Goal: Information Seeking & Learning: Learn about a topic

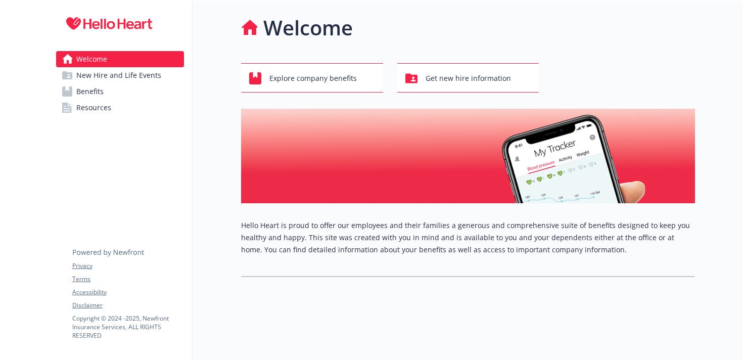
click at [118, 96] on link "Benefits" at bounding box center [120, 91] width 128 height 16
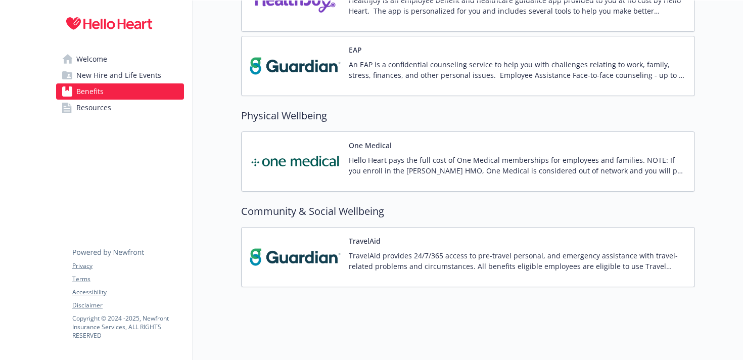
scroll to position [1618, 0]
